Goal: Task Accomplishment & Management: Complete application form

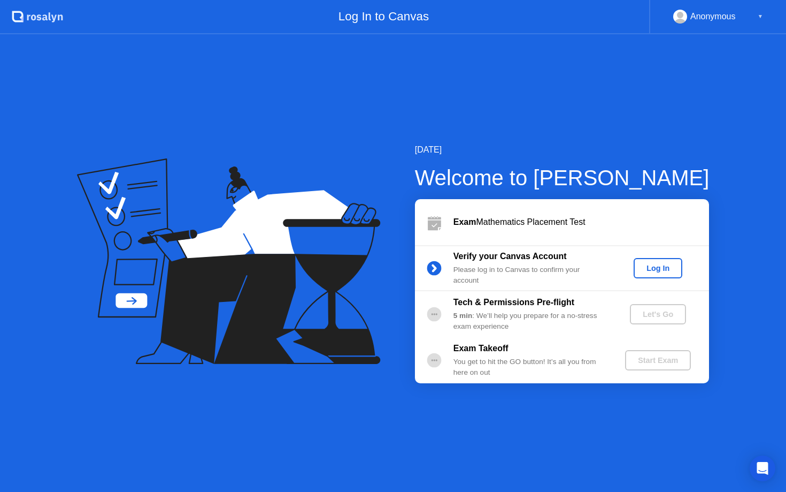
click at [663, 277] on button "Log In" at bounding box center [658, 268] width 49 height 20
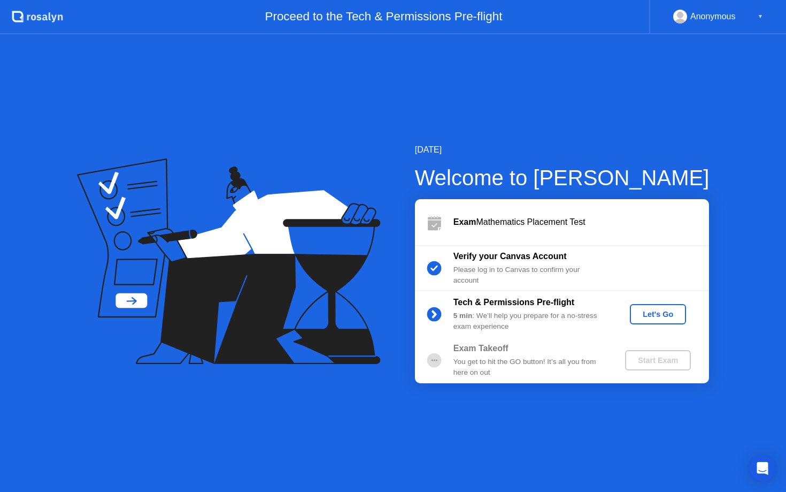
click at [655, 316] on div "Let's Go" at bounding box center [659, 314] width 48 height 9
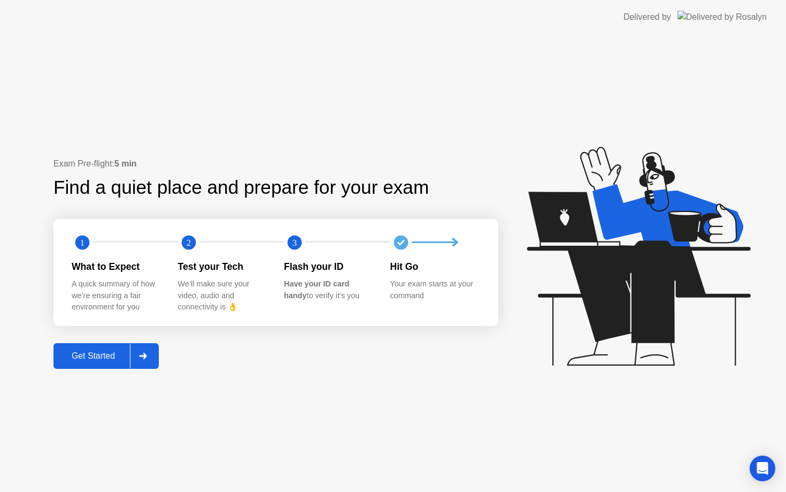
click at [97, 354] on div "Get Started" at bounding box center [93, 356] width 73 height 10
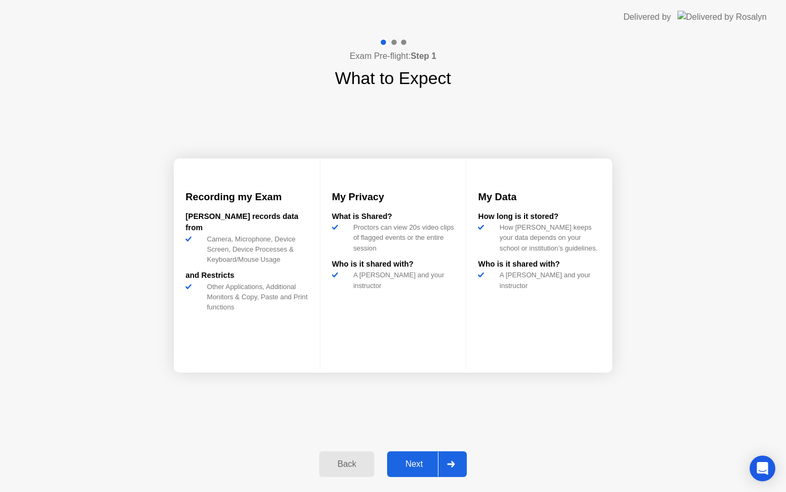
click at [431, 462] on div "Next" at bounding box center [415, 464] width 48 height 10
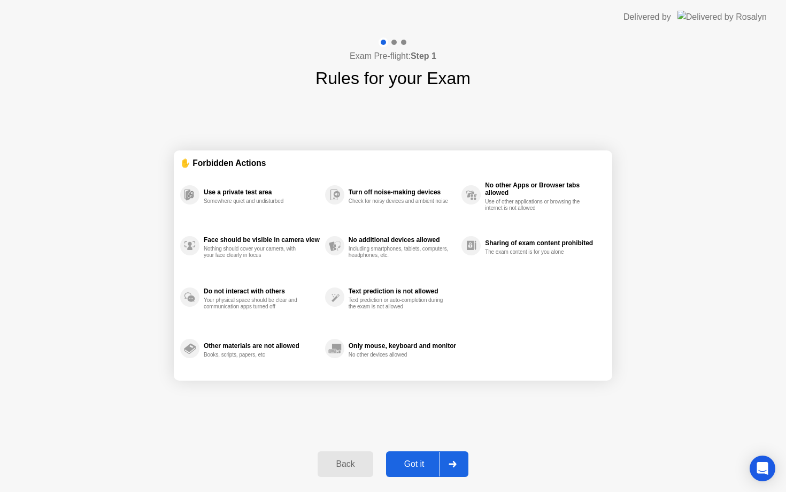
click at [439, 464] on div "Got it" at bounding box center [414, 464] width 50 height 10
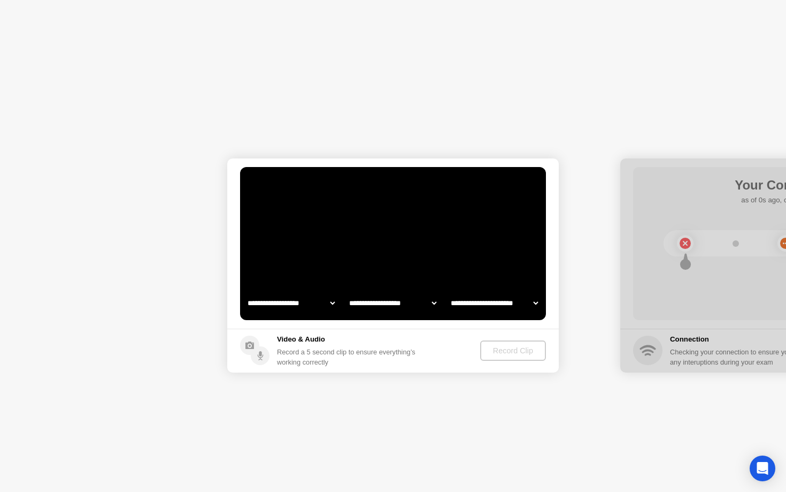
select select "**********"
select select "*******"
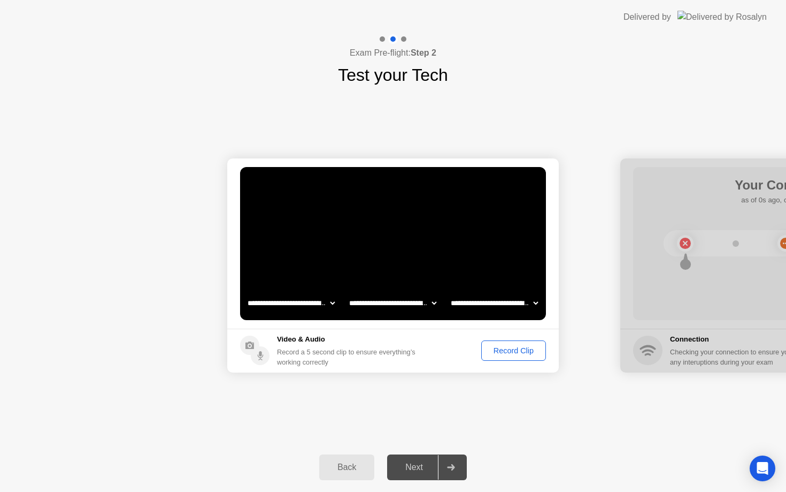
click at [518, 353] on div "Record Clip" at bounding box center [513, 350] width 57 height 9
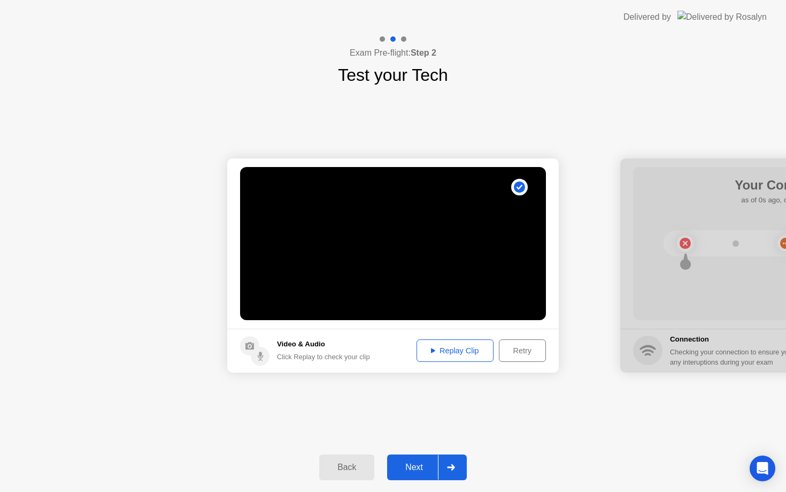
click at [421, 472] on div "Next" at bounding box center [415, 467] width 48 height 10
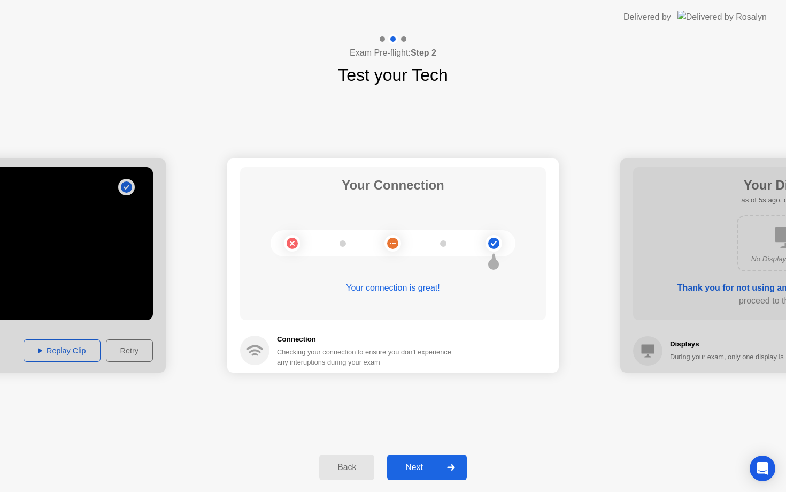
click at [436, 463] on div "Next" at bounding box center [415, 467] width 48 height 10
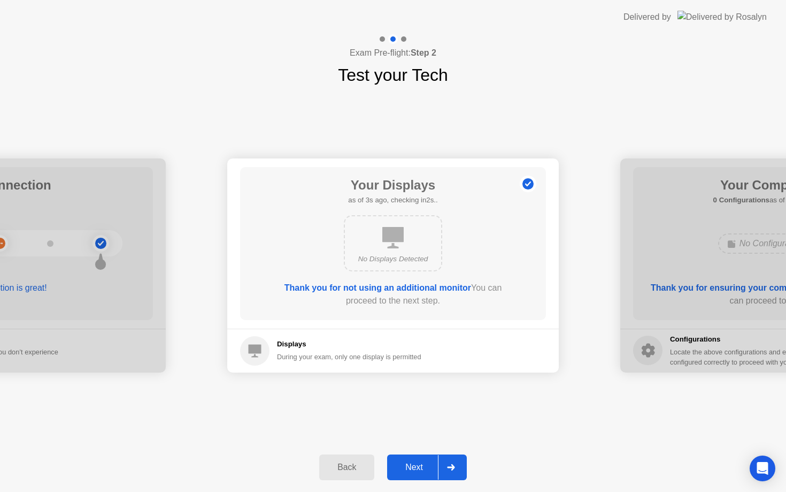
click at [431, 471] on div "Next" at bounding box center [415, 467] width 48 height 10
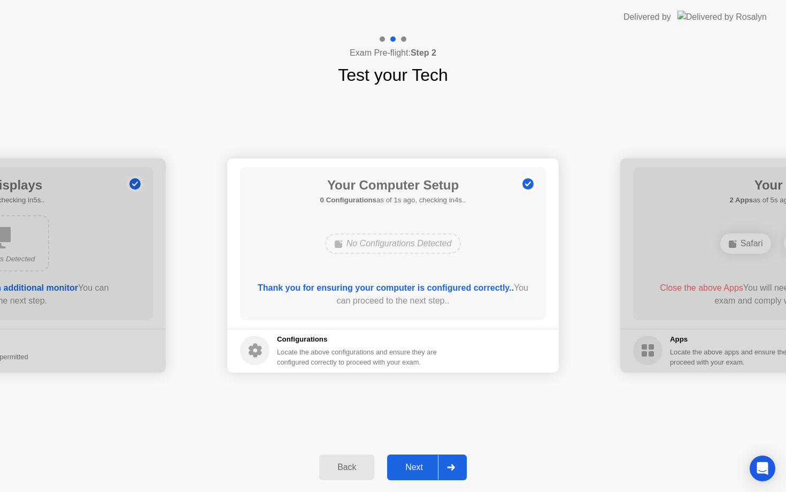
click at [433, 471] on div "Next" at bounding box center [415, 467] width 48 height 10
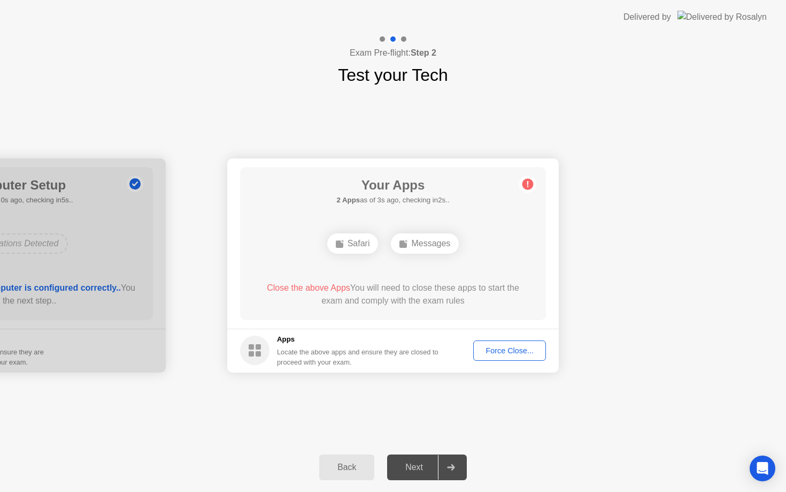
click at [513, 346] on div "Force Close..." at bounding box center [509, 350] width 65 height 9
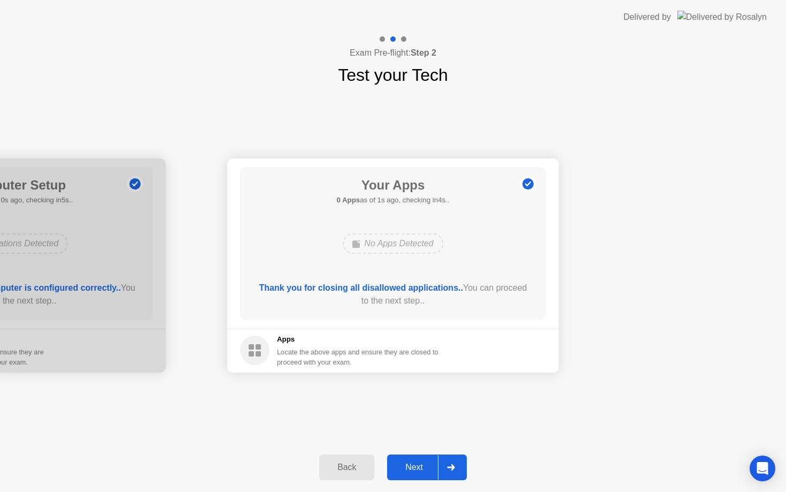
click at [435, 471] on div "Next" at bounding box center [415, 467] width 48 height 10
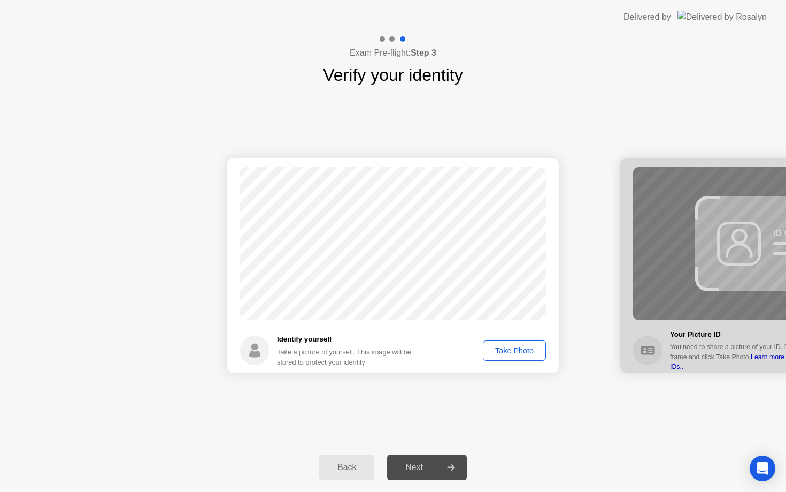
click at [518, 350] on div "Take Photo" at bounding box center [515, 350] width 56 height 9
click at [524, 353] on div "Retake" at bounding box center [522, 350] width 42 height 9
click at [507, 353] on div "Take Photo" at bounding box center [515, 350] width 56 height 9
click at [507, 353] on div "Retake" at bounding box center [522, 350] width 42 height 9
click at [507, 353] on div "Take Photo" at bounding box center [515, 350] width 56 height 9
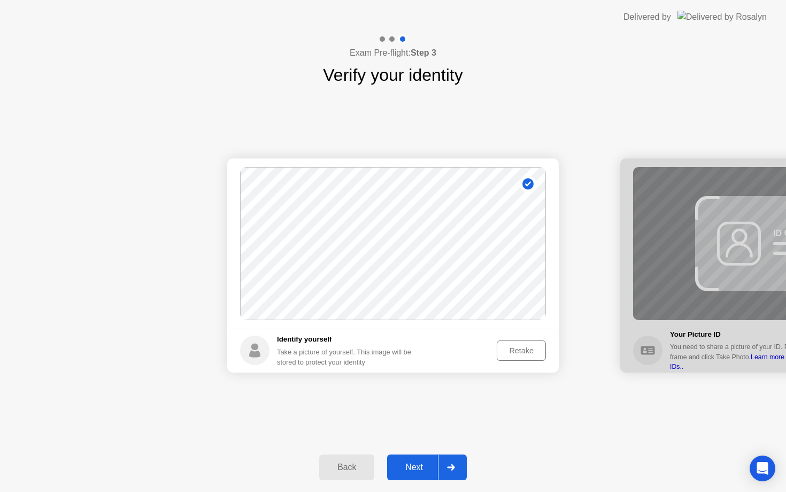
click at [432, 470] on div "Next" at bounding box center [415, 467] width 48 height 10
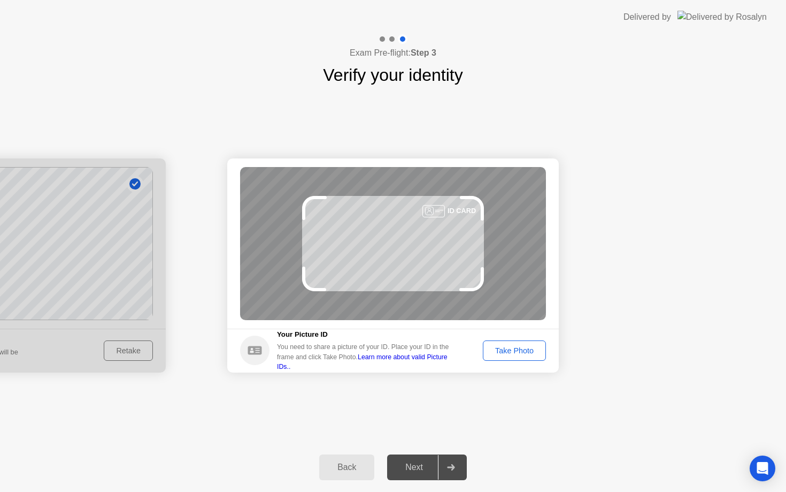
click at [518, 352] on div "Take Photo" at bounding box center [515, 350] width 56 height 9
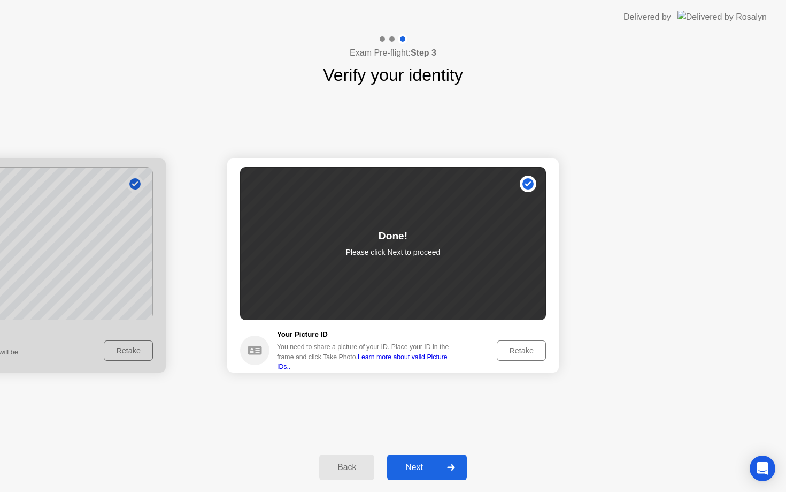
click at [423, 478] on button "Next" at bounding box center [427, 467] width 80 height 26
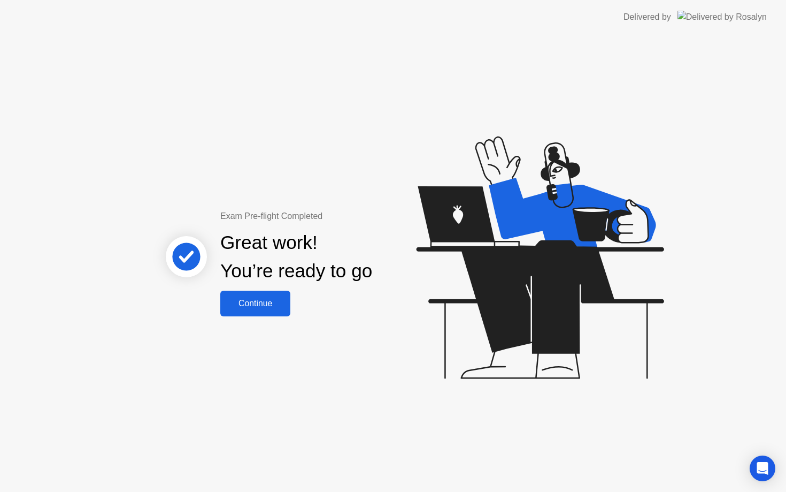
click at [247, 310] on button "Continue" at bounding box center [255, 304] width 70 height 26
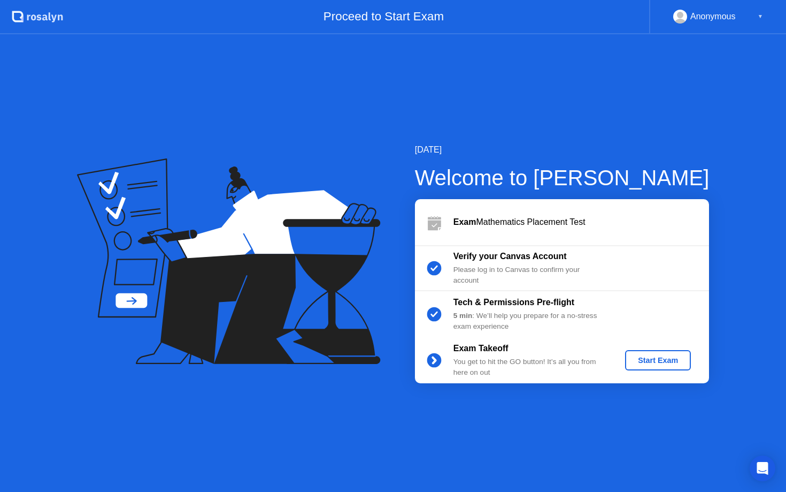
click at [645, 365] on button "Start Exam" at bounding box center [658, 360] width 66 height 20
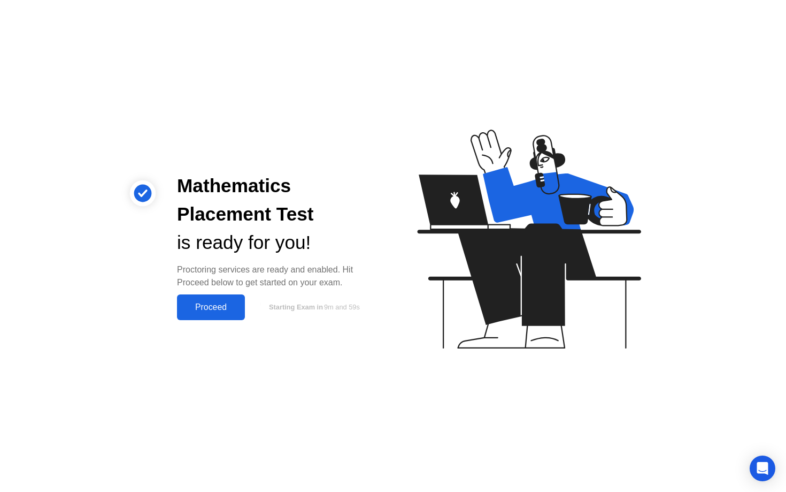
click at [211, 309] on div "Proceed" at bounding box center [211, 307] width 62 height 10
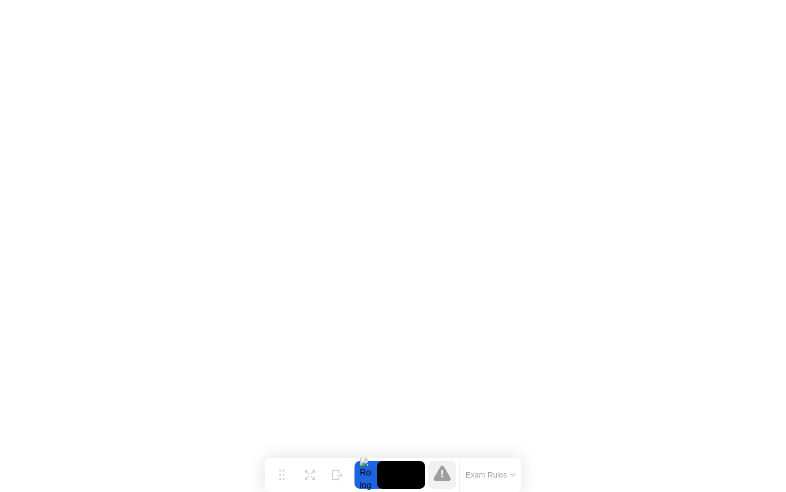
click at [398, 476] on video at bounding box center [401, 475] width 48 height 28
click at [368, 475] on div at bounding box center [366, 475] width 22 height 28
click at [443, 472] on icon at bounding box center [442, 473] width 2 height 7
click at [510, 477] on button "Exam Rules" at bounding box center [491, 475] width 57 height 10
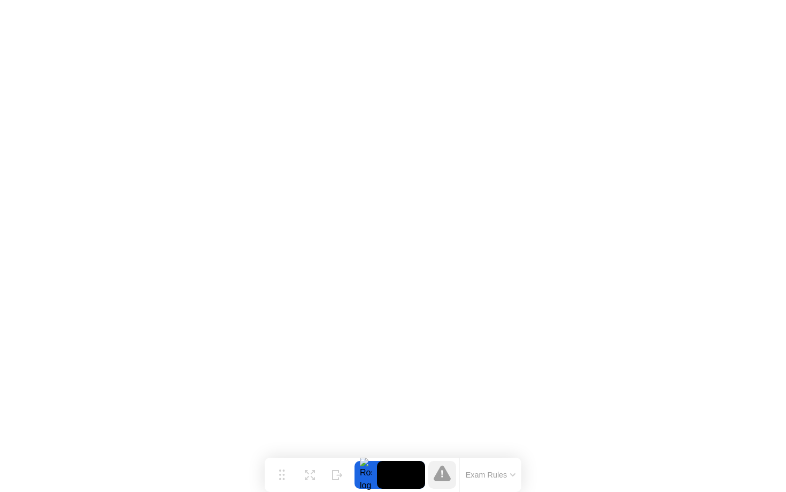
click at [391, 476] on video at bounding box center [401, 475] width 48 height 28
click at [354, 468] on div "Move Expand Hide Exam Rules" at bounding box center [393, 474] width 257 height 34
click at [485, 480] on div "Exam Rules" at bounding box center [491, 474] width 62 height 34
click iframe
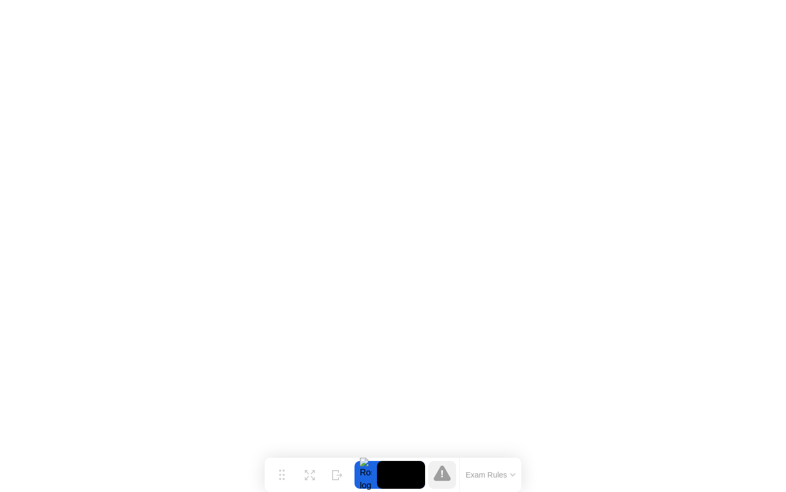
click iframe
drag, startPoint x: 786, startPoint y: 397, endPoint x: 786, endPoint y: 215, distance: 182.4
click at [786, 0] on html "Move Expand Hide Exam Rules Sorry, Web RTC is not available in your browser exa…" at bounding box center [393, 246] width 786 height 492
click iframe
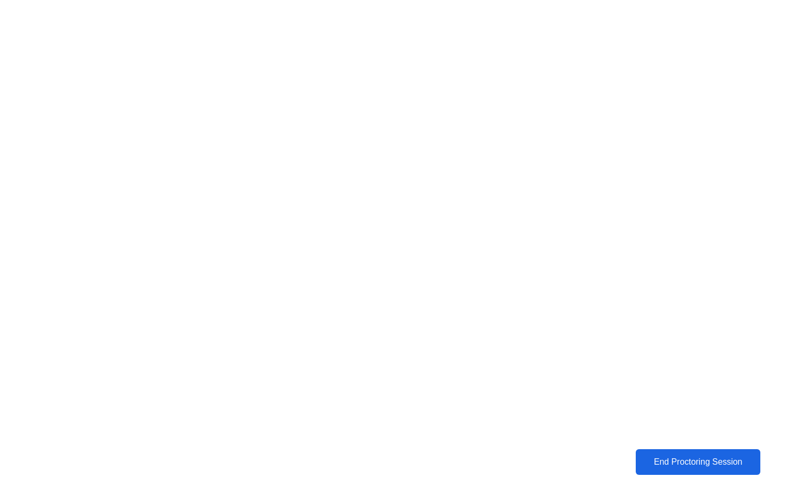
click at [699, 461] on div "End Proctoring Session" at bounding box center [698, 462] width 118 height 10
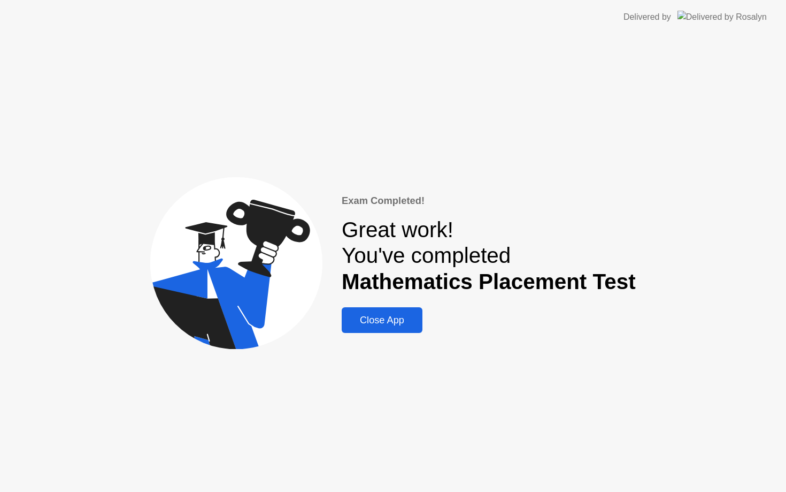
click at [391, 322] on div "Close App" at bounding box center [382, 320] width 74 height 11
